Goal: Transaction & Acquisition: Purchase product/service

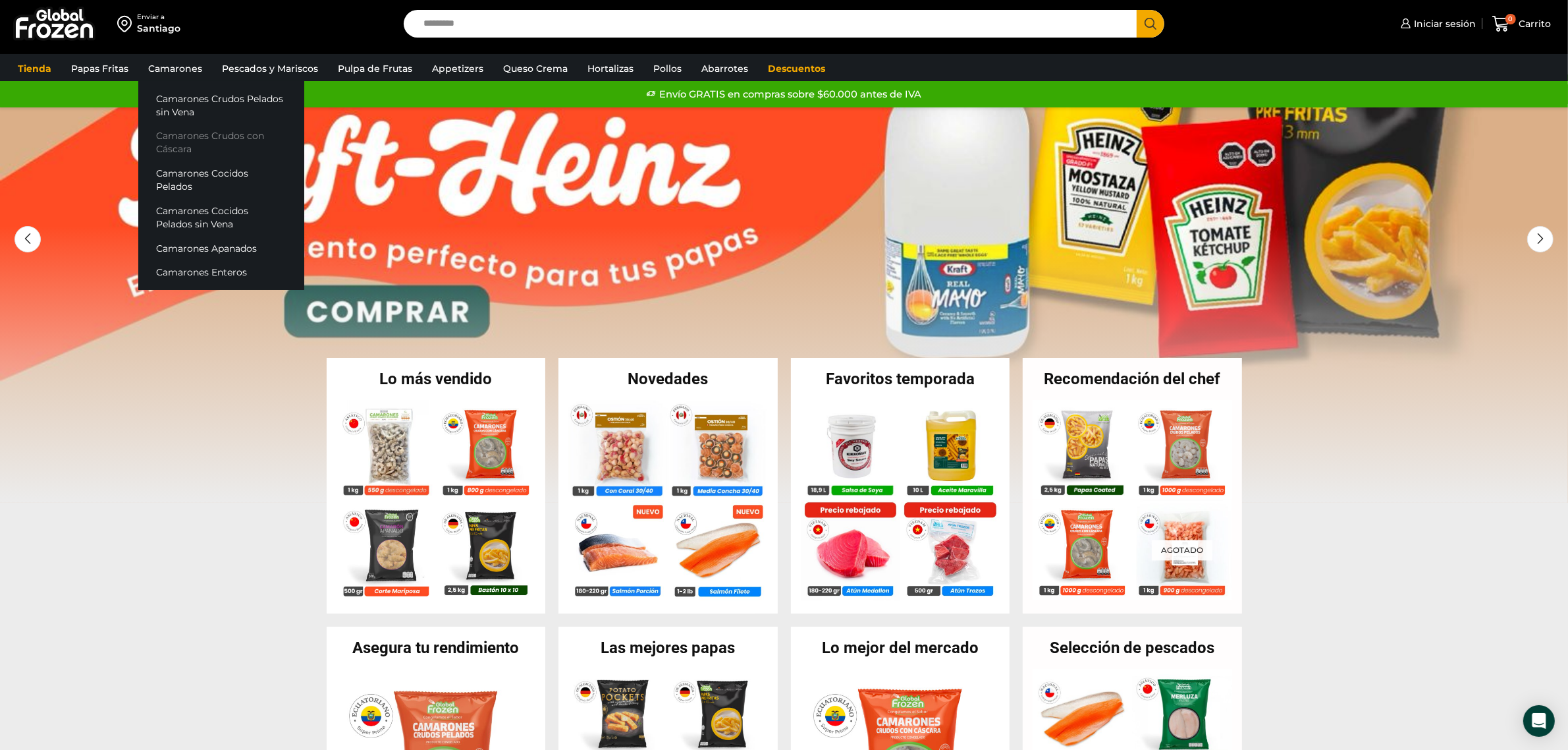
click at [214, 137] on link "Camarones Crudos con Cáscara" at bounding box center [221, 142] width 166 height 37
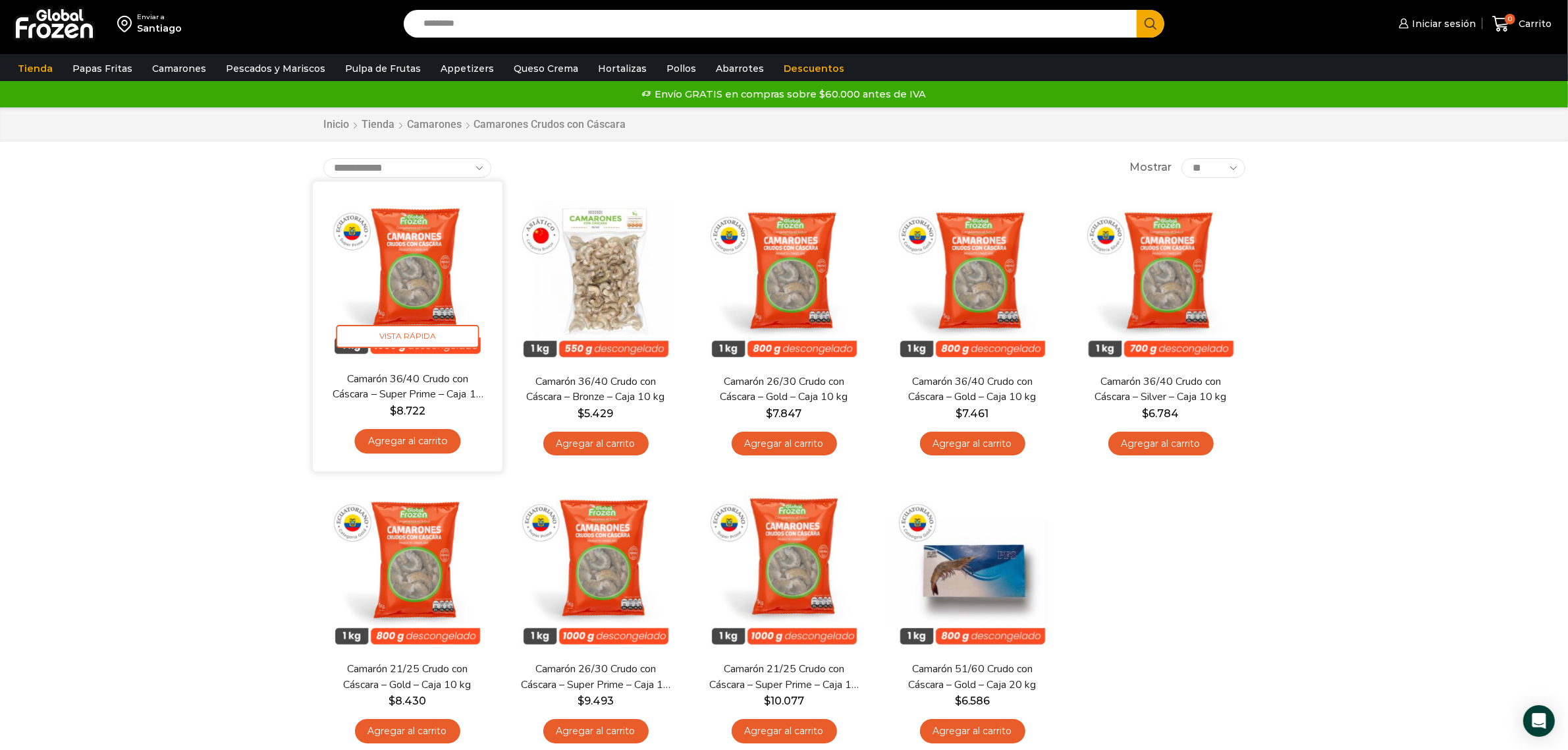
click at [426, 278] on img at bounding box center [407, 275] width 170 height 170
